Goal: Information Seeking & Learning: Compare options

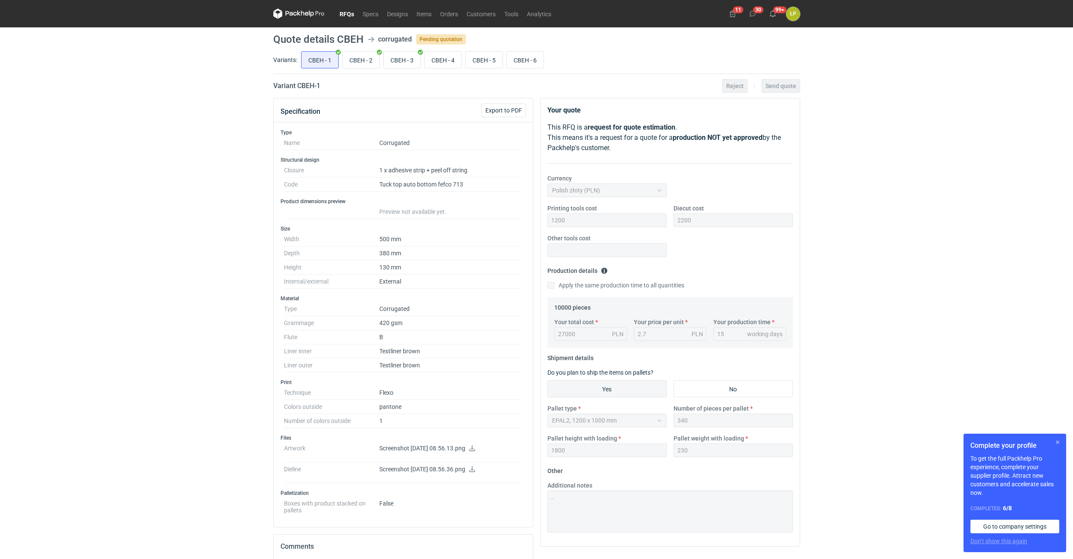
click at [1056, 443] on button "button" at bounding box center [1058, 442] width 10 height 10
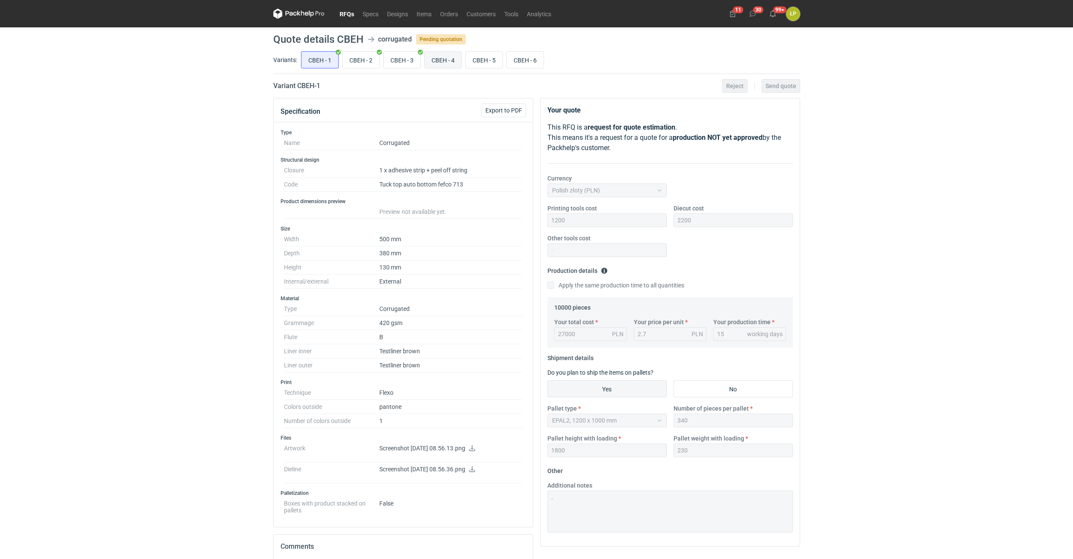
click at [447, 61] on input "CBEH - 4" at bounding box center [443, 60] width 37 height 16
radio input "true"
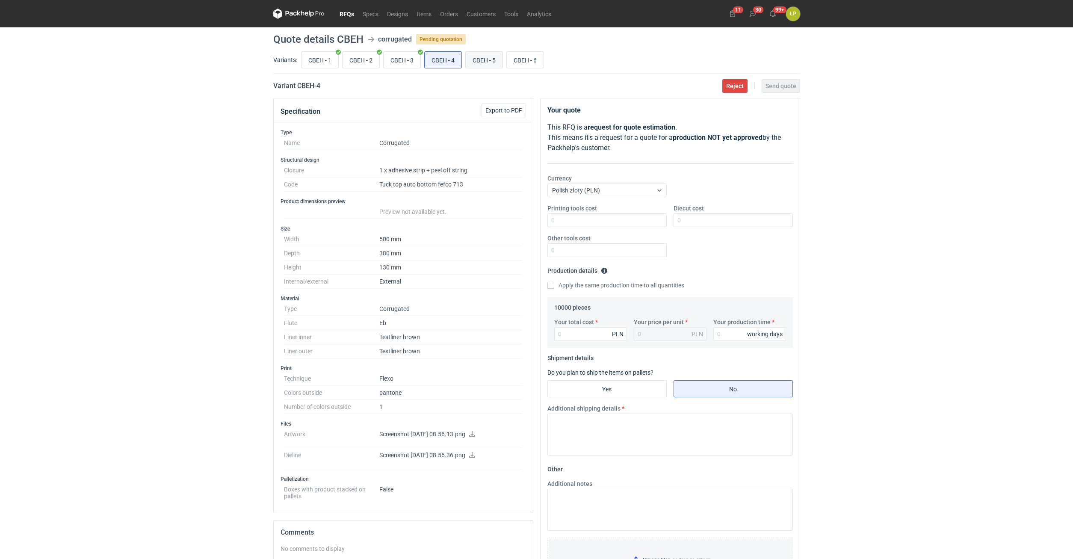
click at [472, 59] on input "CBEH - 5" at bounding box center [484, 60] width 37 height 16
radio input "true"
click at [499, 58] on input "CBEH - 5" at bounding box center [484, 60] width 37 height 16
click at [514, 56] on input "CBEH - 6" at bounding box center [525, 60] width 37 height 16
radio input "true"
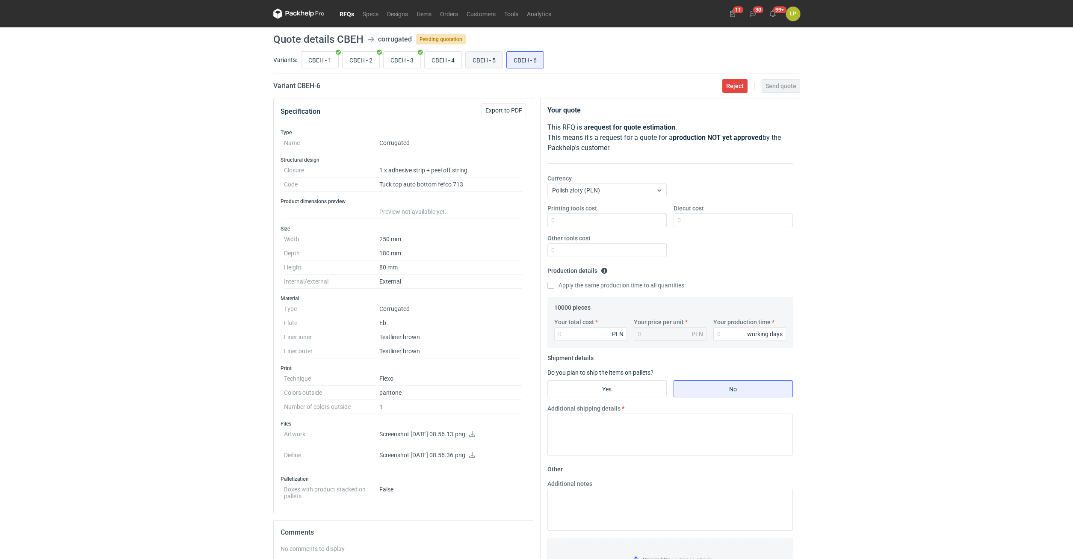
click at [481, 57] on input "CBEH - 5" at bounding box center [484, 60] width 37 height 16
radio input "true"
click at [433, 58] on input "CBEH - 4" at bounding box center [443, 60] width 37 height 16
radio input "true"
click at [397, 60] on input "CBEH - 3" at bounding box center [402, 60] width 37 height 16
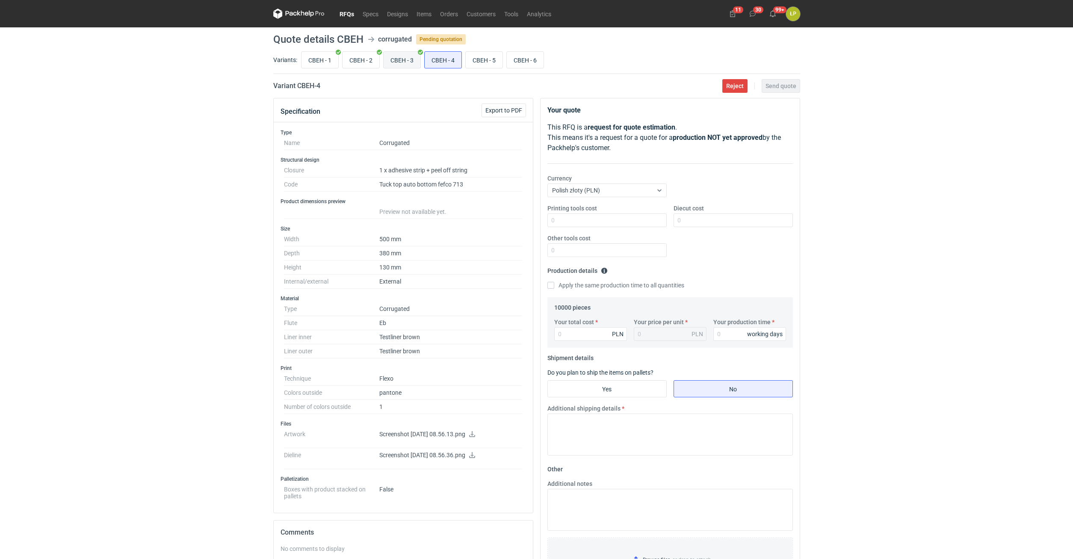
radio input "true"
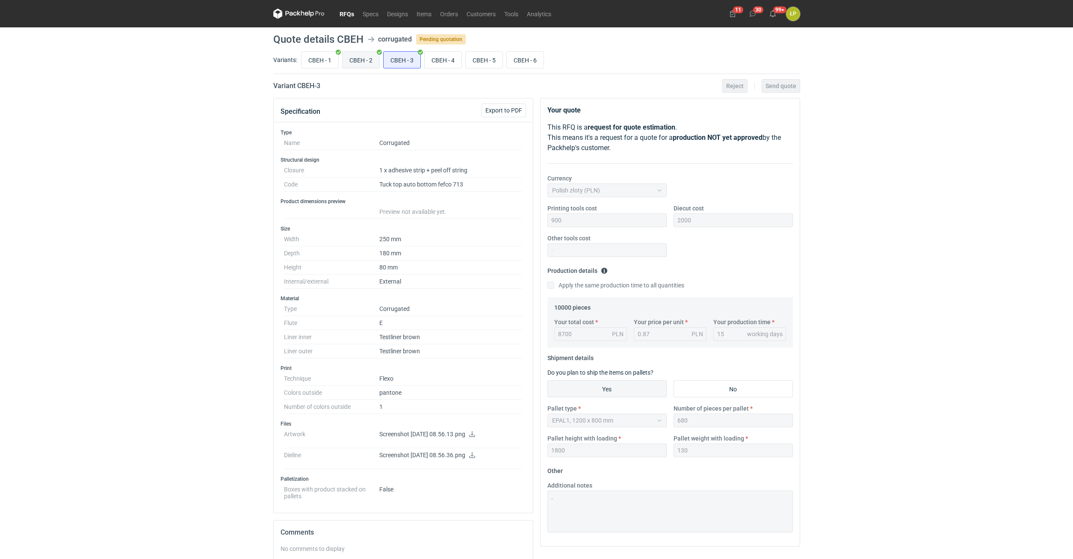
click at [358, 62] on input "CBEH - 2" at bounding box center [361, 60] width 37 height 16
radio input "true"
click at [327, 62] on input "CBEH - 1" at bounding box center [320, 60] width 37 height 16
radio input "true"
click at [438, 61] on input "CBEH - 4" at bounding box center [443, 60] width 37 height 16
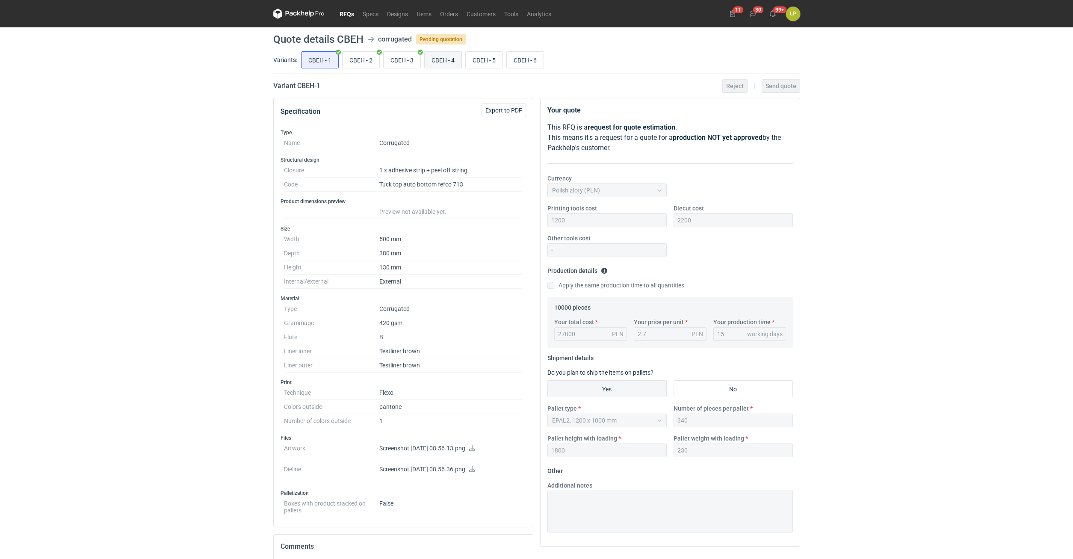
radio input "true"
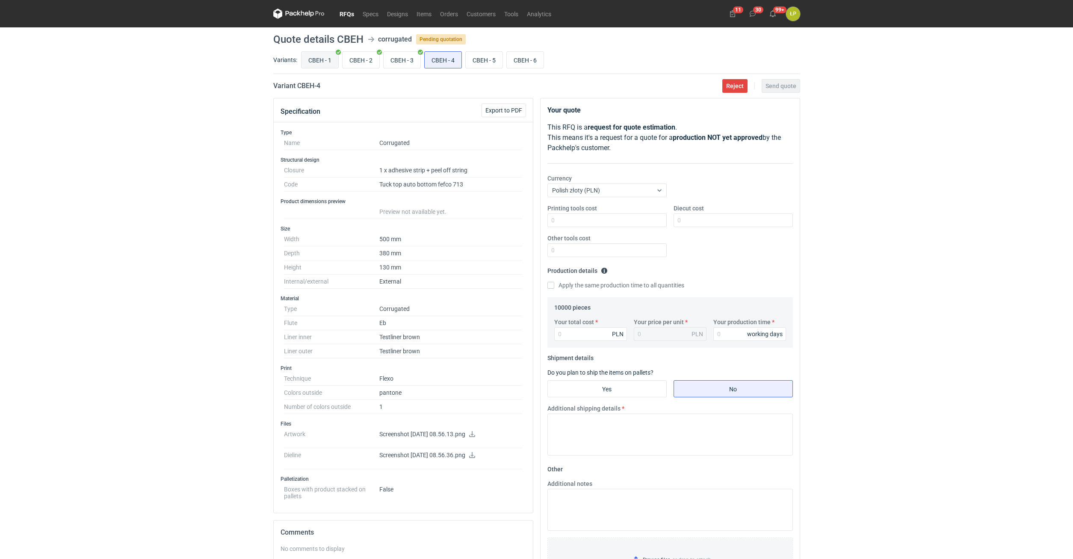
click at [324, 61] on input "CBEH - 1" at bounding box center [320, 60] width 37 height 16
radio input "true"
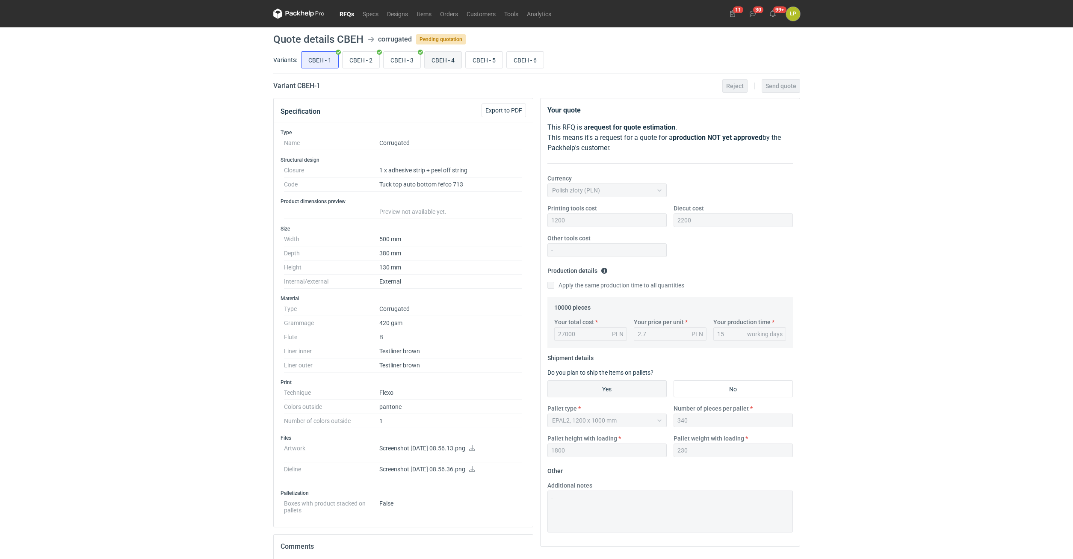
click at [436, 61] on input "CBEH - 4" at bounding box center [443, 60] width 37 height 16
radio input "true"
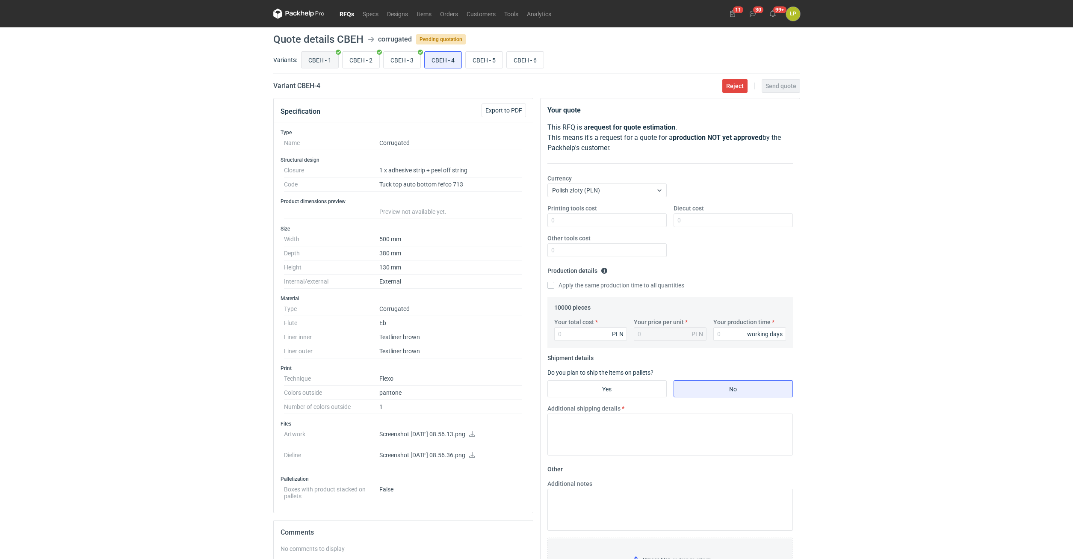
click at [314, 62] on input "CBEH - 1" at bounding box center [320, 60] width 37 height 16
radio input "true"
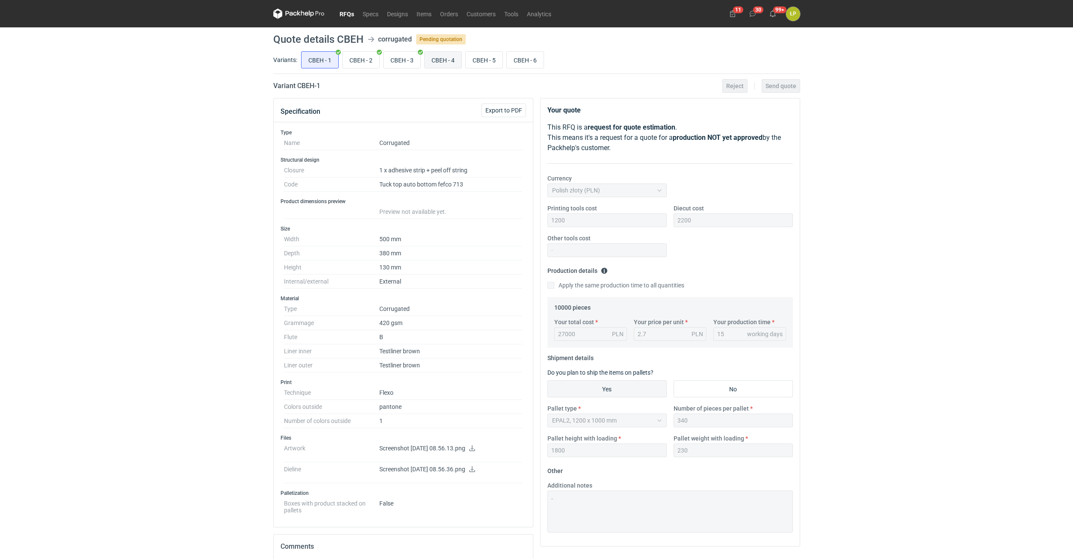
click at [448, 61] on input "CBEH - 4" at bounding box center [443, 60] width 37 height 16
radio input "true"
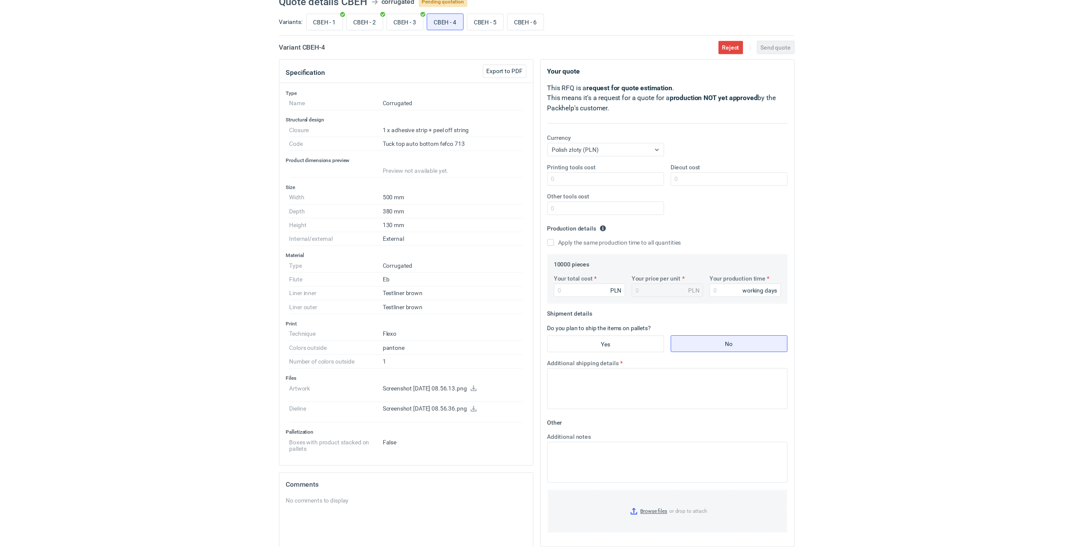
scroll to position [73, 0]
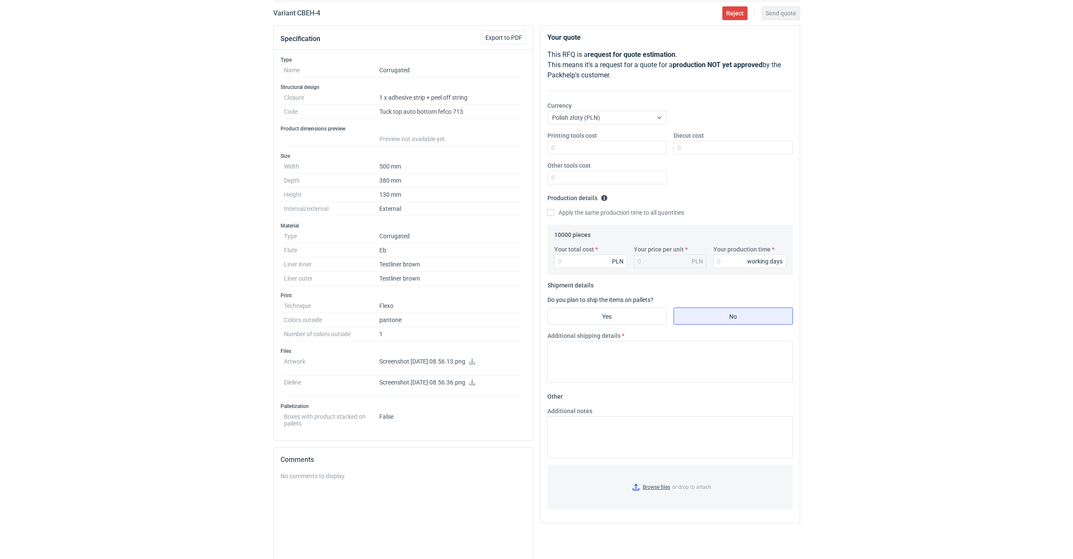
click at [476, 361] on icon at bounding box center [472, 361] width 7 height 6
click at [475, 379] on icon at bounding box center [472, 382] width 6 height 6
